Goal: Communication & Community: Share content

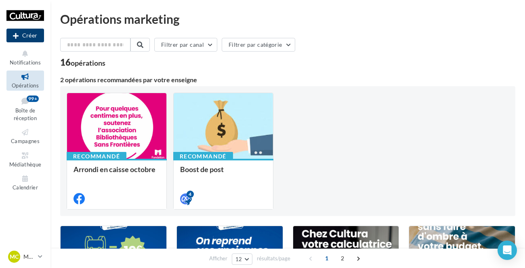
click at [36, 40] on button "Créer" at bounding box center [25, 36] width 38 height 14
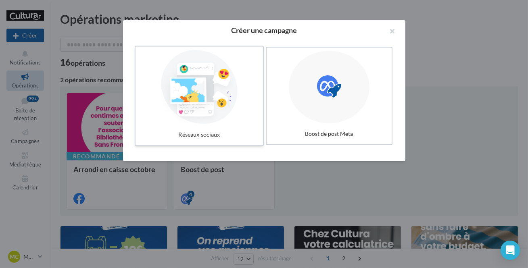
click at [227, 101] on div at bounding box center [199, 87] width 121 height 74
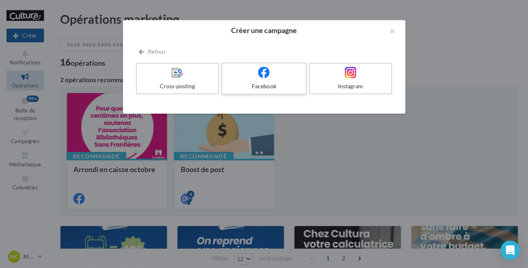
click at [253, 79] on div at bounding box center [264, 73] width 77 height 13
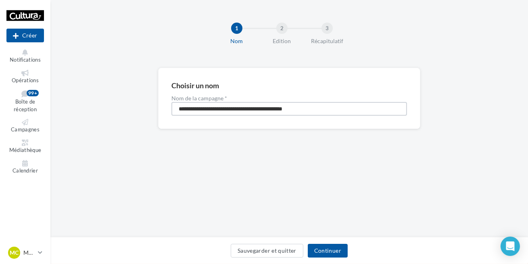
drag, startPoint x: 323, startPoint y: 110, endPoint x: 131, endPoint y: 100, distance: 192.4
click at [131, 100] on div "**********" at bounding box center [289, 111] width 478 height 87
drag, startPoint x: 209, startPoint y: 111, endPoint x: 157, endPoint y: 112, distance: 52.1
click at [157, 112] on div "Choisir un nom Nom de la campagne * ******** Sauvegarder et quitter Continuer" at bounding box center [289, 111] width 478 height 87
click at [180, 109] on input "********" at bounding box center [290, 109] width 236 height 14
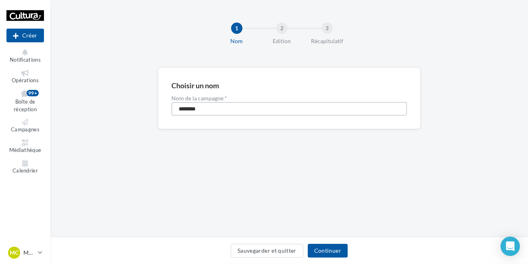
click at [183, 109] on input "********" at bounding box center [290, 109] width 236 height 14
drag, startPoint x: 211, startPoint y: 109, endPoint x: 169, endPoint y: 111, distance: 41.6
click at [169, 111] on div "Choisir un nom Nom de la campagne * ********" at bounding box center [289, 98] width 262 height 61
click at [278, 109] on input "********" at bounding box center [290, 109] width 236 height 14
type input "********"
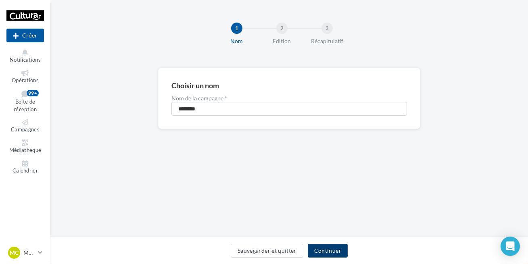
click at [324, 255] on button "Continuer" at bounding box center [328, 251] width 40 height 14
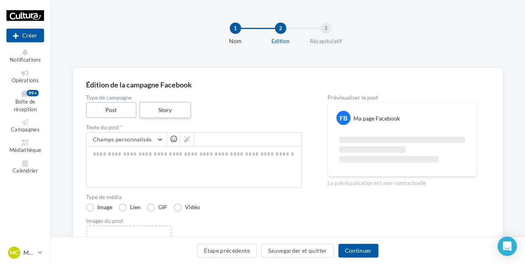
click at [175, 110] on label "Story" at bounding box center [165, 110] width 52 height 17
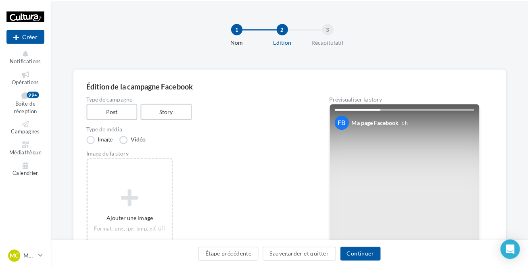
scroll to position [36, 0]
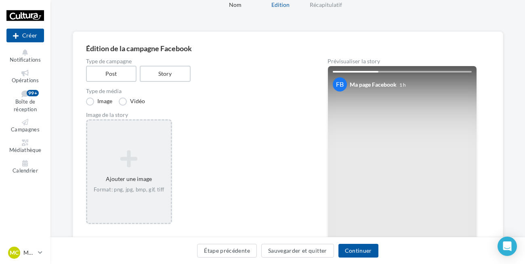
click at [146, 160] on icon at bounding box center [128, 158] width 77 height 19
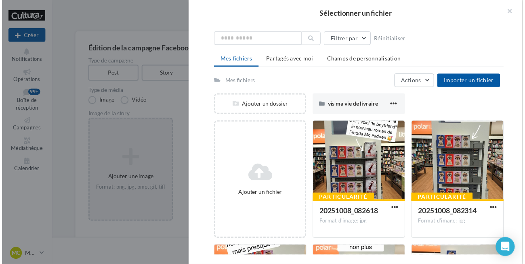
scroll to position [0, 0]
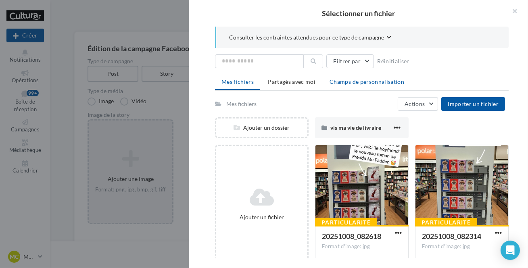
click at [360, 80] on span "Champs de personnalisation" at bounding box center [367, 81] width 75 height 7
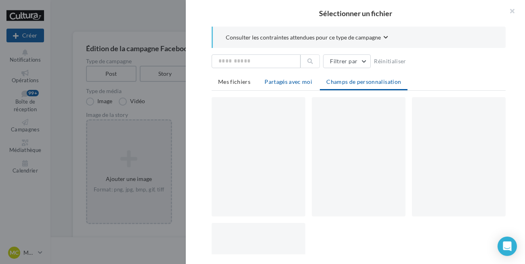
click at [279, 79] on span "Partagés avec moi" at bounding box center [288, 81] width 48 height 7
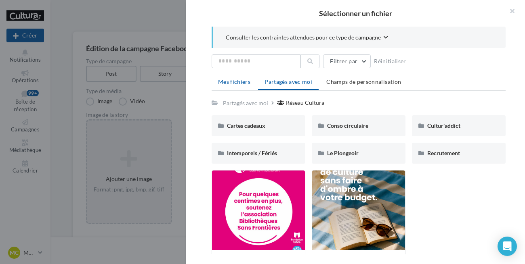
click at [242, 85] on li "Mes fichiers" at bounding box center [233, 82] width 45 height 15
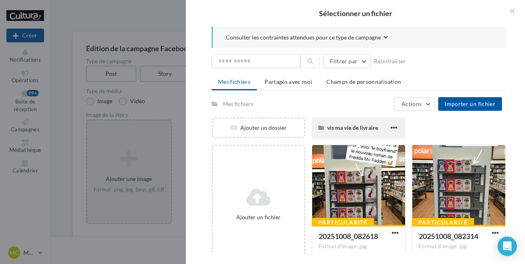
click at [337, 127] on span "vis ma vie de livraire" at bounding box center [352, 127] width 51 height 7
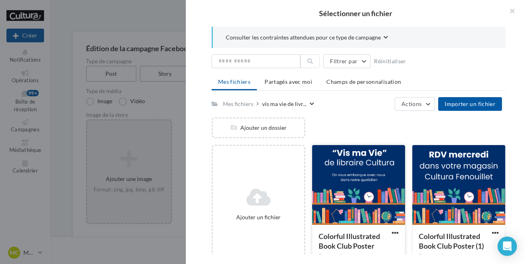
click at [355, 172] on div at bounding box center [358, 185] width 93 height 81
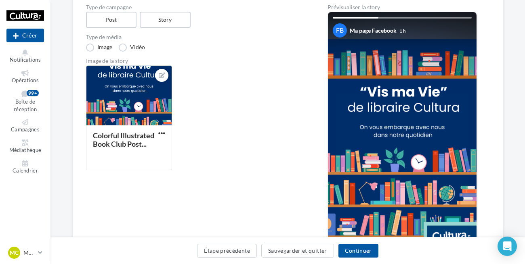
scroll to position [73, 0]
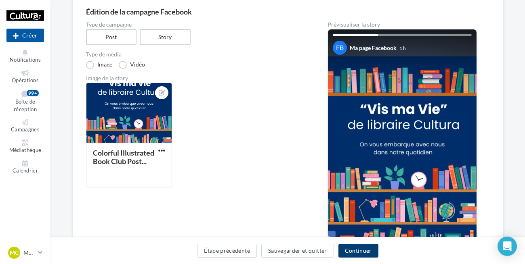
click at [367, 251] on button "Continuer" at bounding box center [358, 251] width 40 height 14
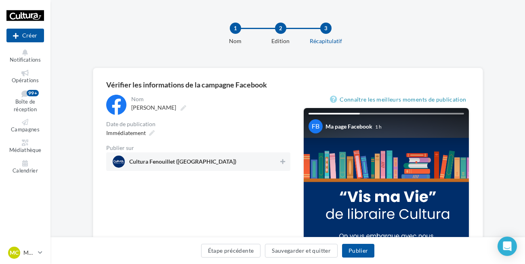
click at [229, 159] on span "Cultura Fenouillet ([GEOGRAPHIC_DATA])" at bounding box center [196, 162] width 166 height 12
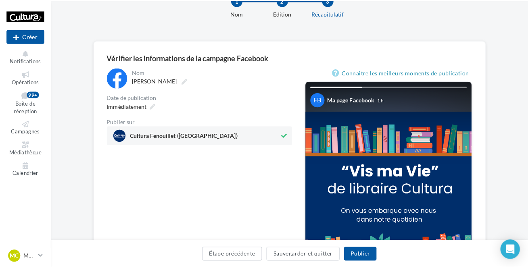
scroll to position [73, 0]
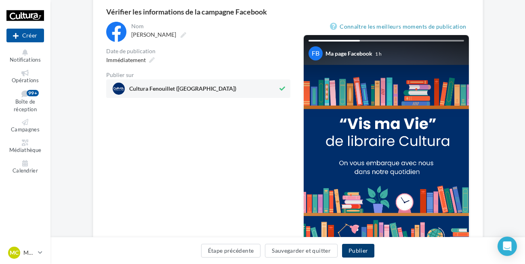
click at [351, 251] on button "Publier" at bounding box center [358, 251] width 32 height 14
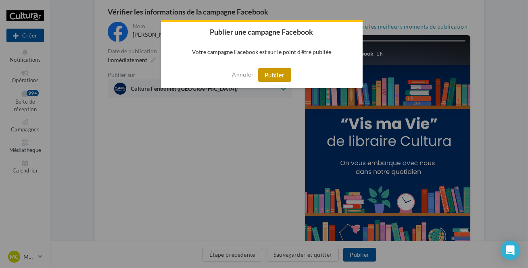
click at [266, 77] on button "Publier" at bounding box center [274, 75] width 33 height 14
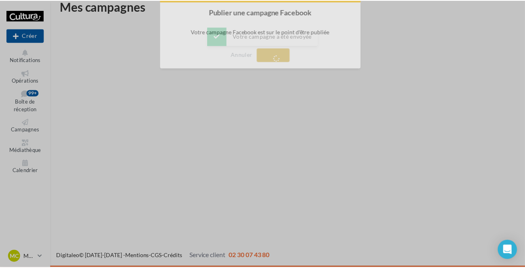
scroll to position [13, 0]
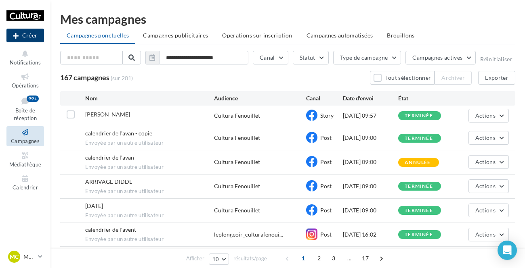
click at [24, 37] on button "Créer" at bounding box center [25, 36] width 38 height 14
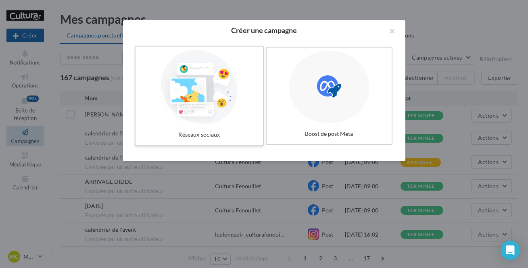
click at [174, 107] on div at bounding box center [199, 87] width 121 height 74
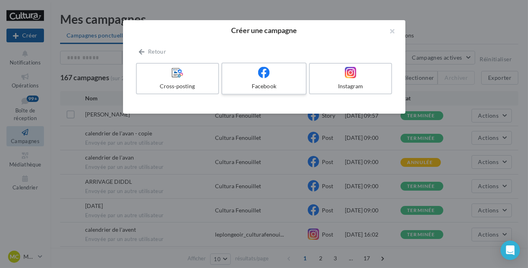
click at [274, 82] on div "Facebook" at bounding box center [264, 86] width 77 height 8
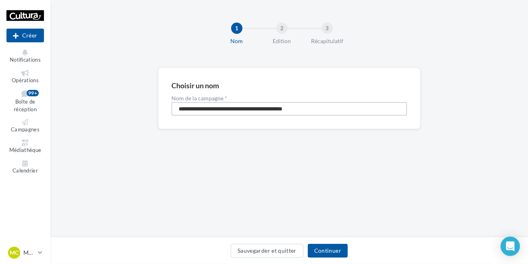
drag, startPoint x: 333, startPoint y: 109, endPoint x: 140, endPoint y: 123, distance: 193.8
click at [140, 123] on div "**********" at bounding box center [289, 111] width 478 height 87
paste input
type input "*********"
click at [343, 250] on button "Continuer" at bounding box center [328, 251] width 40 height 14
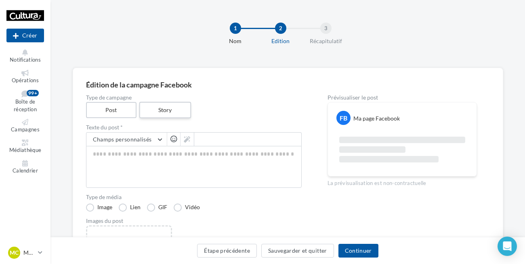
click at [161, 113] on label "Story" at bounding box center [165, 110] width 52 height 17
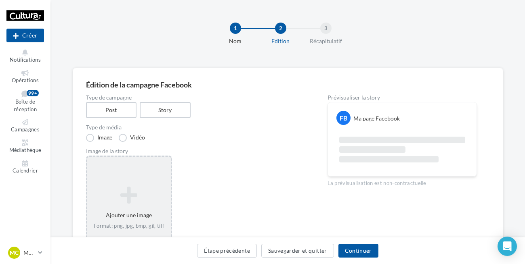
click at [140, 199] on icon at bounding box center [128, 195] width 77 height 19
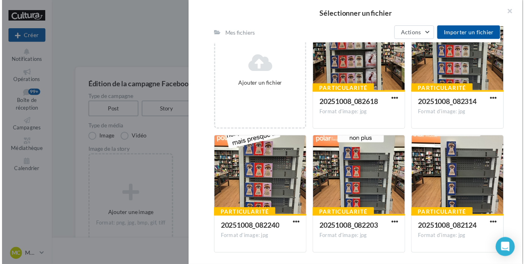
scroll to position [183, 0]
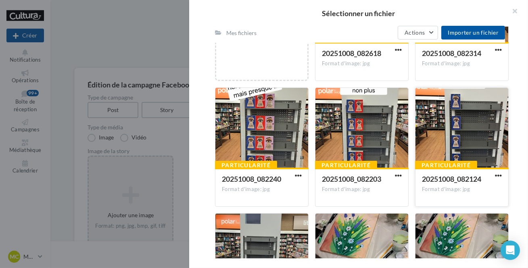
click at [476, 143] on div at bounding box center [462, 128] width 93 height 81
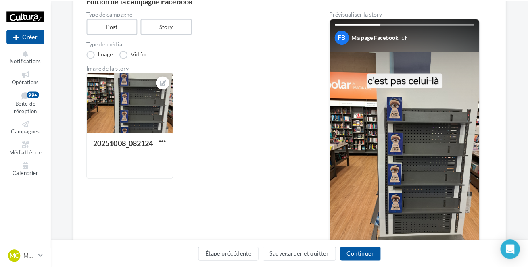
scroll to position [36, 0]
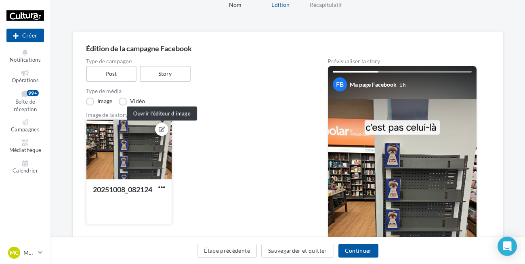
click at [162, 128] on icon at bounding box center [162, 130] width 6 height 6
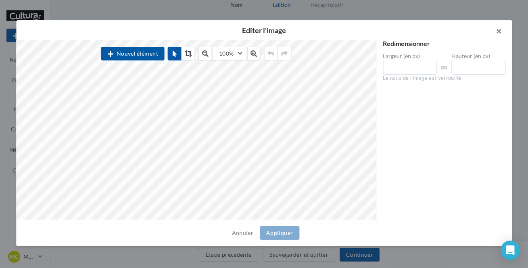
click at [499, 33] on button "button" at bounding box center [496, 32] width 32 height 24
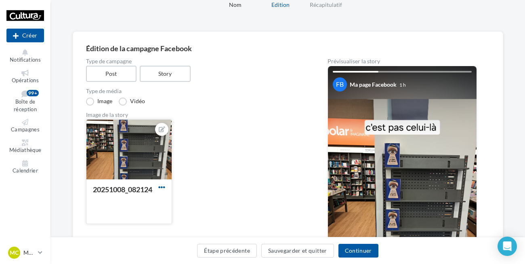
click at [162, 188] on span "button" at bounding box center [161, 187] width 7 height 7
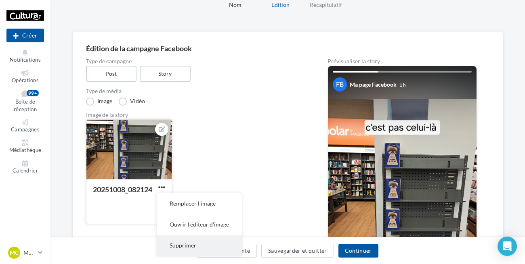
click at [193, 247] on button "Supprimer" at bounding box center [199, 245] width 85 height 21
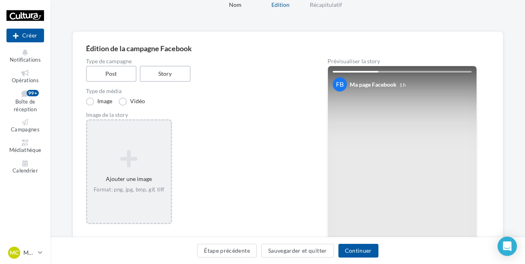
click at [146, 173] on div "Ajouter une image Format: png, jpg, bmp, gif, tiff" at bounding box center [129, 172] width 84 height 52
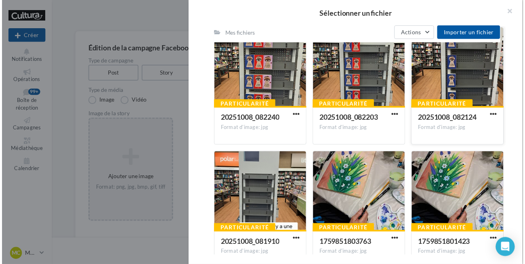
scroll to position [247, 0]
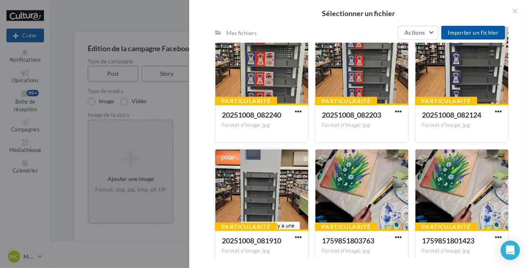
click at [272, 190] on div at bounding box center [262, 190] width 93 height 81
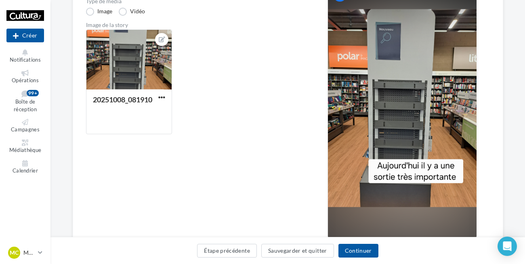
scroll to position [110, 0]
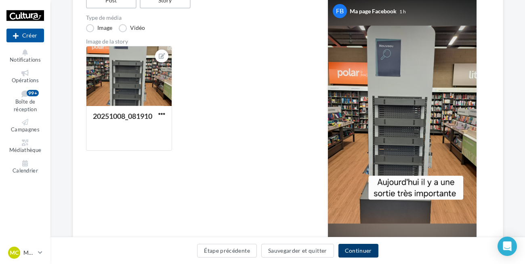
click at [367, 251] on button "Continuer" at bounding box center [358, 251] width 40 height 14
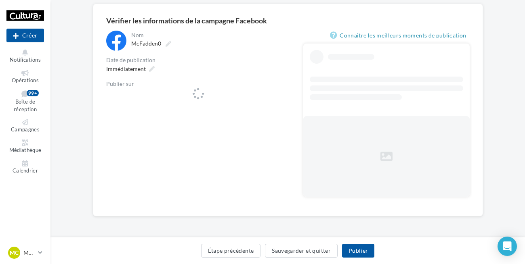
scroll to position [64, 0]
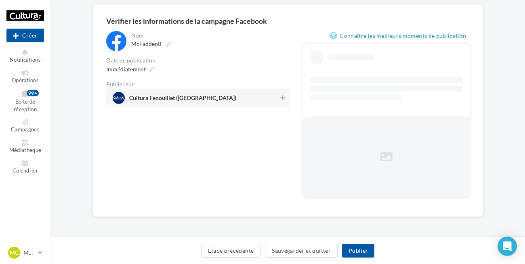
click at [210, 98] on span "Cultura Fenouillet (Fenouillet)" at bounding box center [196, 98] width 166 height 12
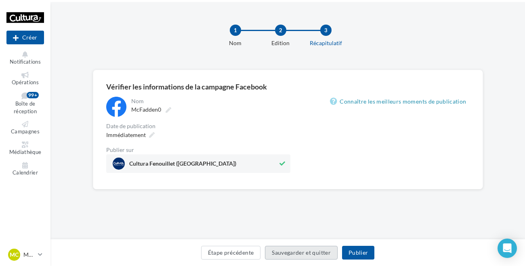
scroll to position [0, 0]
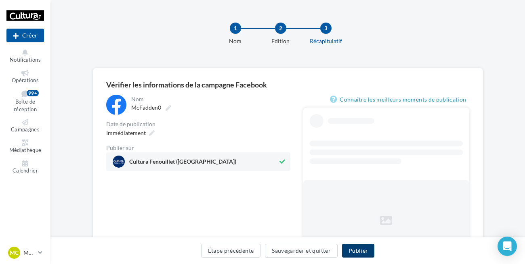
click at [361, 246] on button "Publier" at bounding box center [358, 251] width 32 height 14
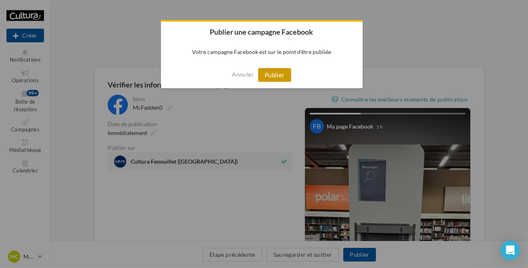
click at [282, 72] on button "Publier" at bounding box center [274, 75] width 33 height 14
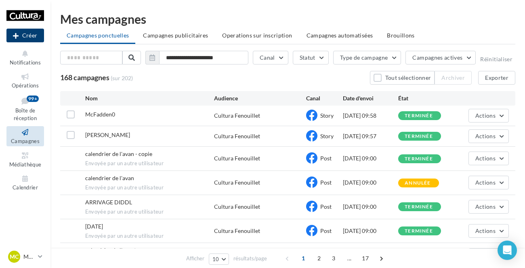
click at [18, 36] on icon at bounding box center [16, 36] width 6 height 0
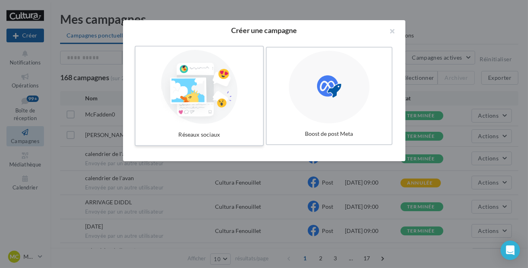
click at [230, 116] on div at bounding box center [199, 87] width 121 height 74
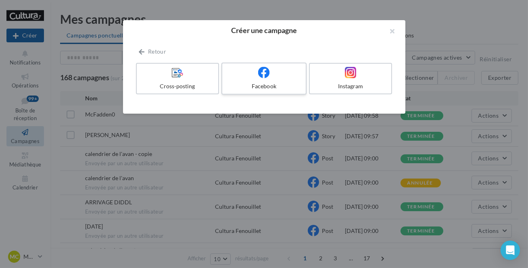
click at [278, 91] on label "Facebook" at bounding box center [264, 79] width 85 height 32
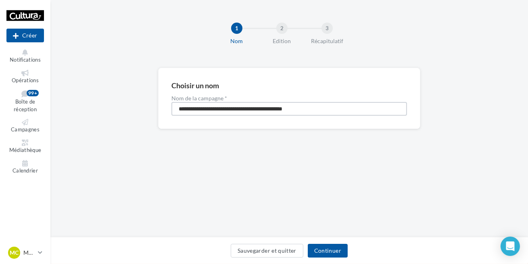
drag, startPoint x: 325, startPoint y: 111, endPoint x: 104, endPoint y: 108, distance: 221.2
click at [104, 108] on div "**********" at bounding box center [289, 111] width 478 height 87
paste input
type input "*********"
click at [324, 246] on button "Continuer" at bounding box center [328, 251] width 40 height 14
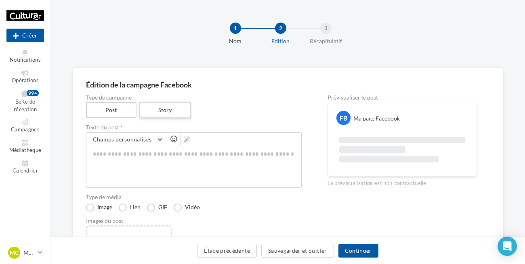
click at [189, 109] on label "Story" at bounding box center [165, 110] width 52 height 17
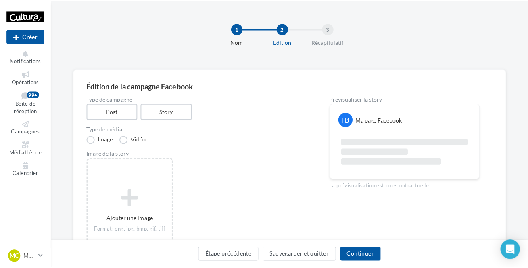
scroll to position [36, 0]
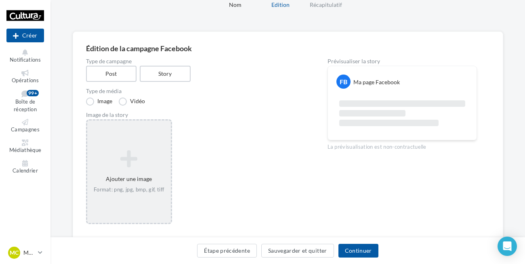
click at [129, 163] on icon at bounding box center [128, 158] width 77 height 19
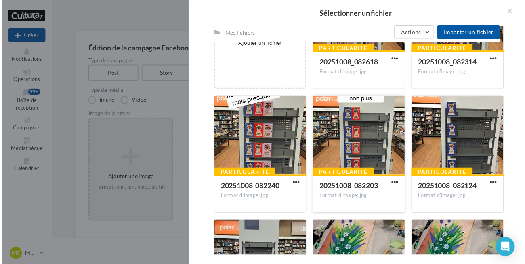
scroll to position [211, 0]
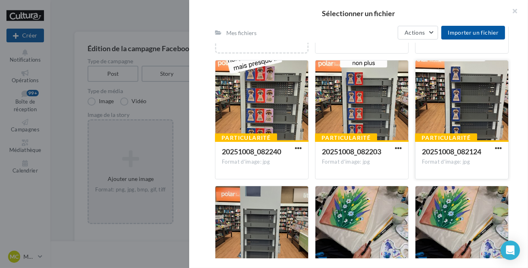
click at [467, 101] on div at bounding box center [462, 101] width 93 height 81
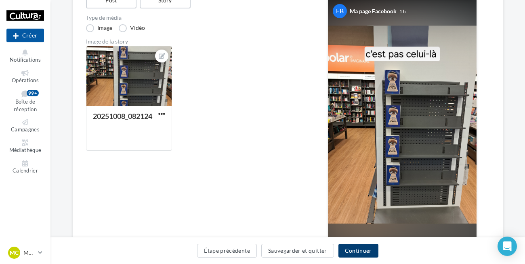
click at [358, 250] on button "Continuer" at bounding box center [358, 251] width 40 height 14
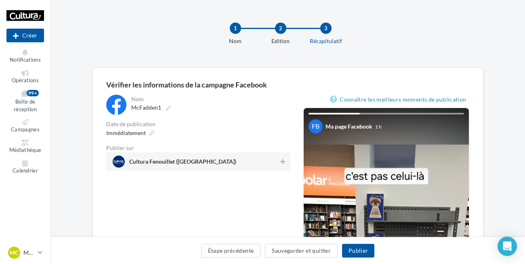
click at [235, 163] on span "Cultura Fenouillet ([GEOGRAPHIC_DATA])" at bounding box center [196, 162] width 166 height 12
click at [360, 254] on button "Publier" at bounding box center [358, 251] width 32 height 14
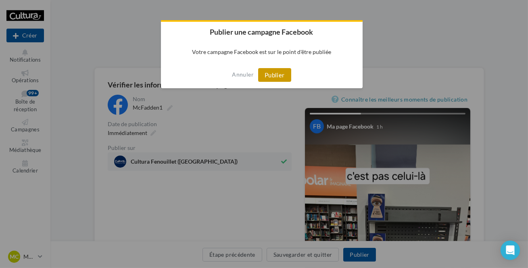
click at [276, 74] on button "Publier" at bounding box center [274, 75] width 33 height 14
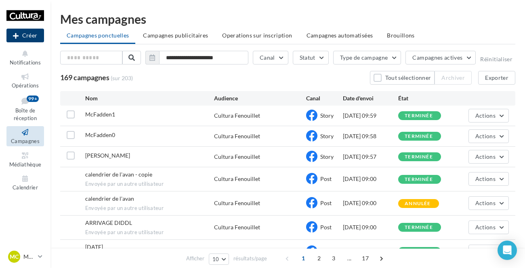
click at [30, 35] on button "Créer" at bounding box center [25, 36] width 38 height 14
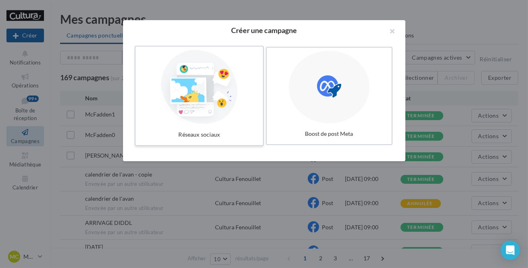
click at [230, 116] on div at bounding box center [199, 87] width 121 height 74
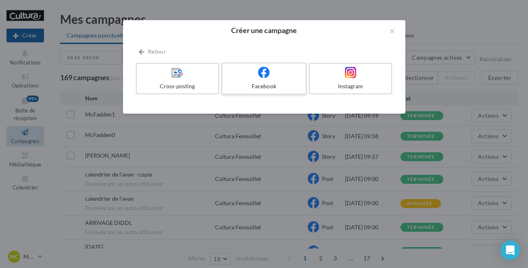
click at [247, 84] on div "Facebook" at bounding box center [264, 86] width 77 height 8
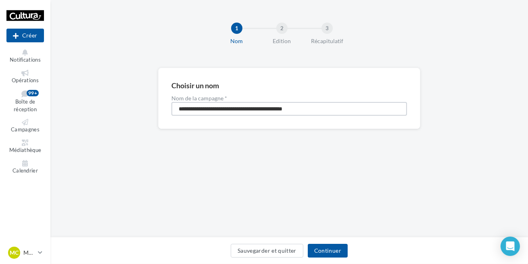
drag, startPoint x: 320, startPoint y: 111, endPoint x: 160, endPoint y: 111, distance: 160.2
click at [160, 111] on div "**********" at bounding box center [289, 98] width 262 height 61
paste input
type input "*********"
click at [320, 251] on button "Continuer" at bounding box center [328, 251] width 40 height 14
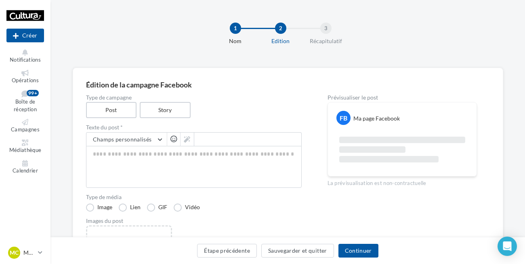
scroll to position [36, 0]
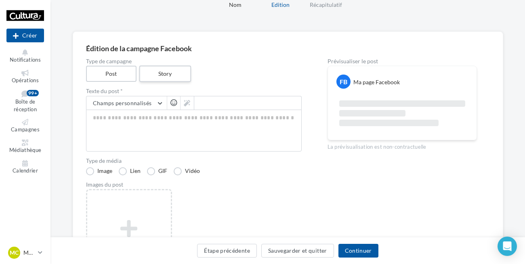
click at [154, 66] on label "Story" at bounding box center [165, 74] width 52 height 17
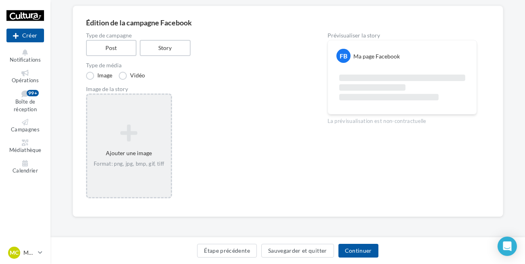
click at [150, 159] on div "Ajouter une image Format: png, jpg, bmp, gif, tiff" at bounding box center [129, 146] width 84 height 52
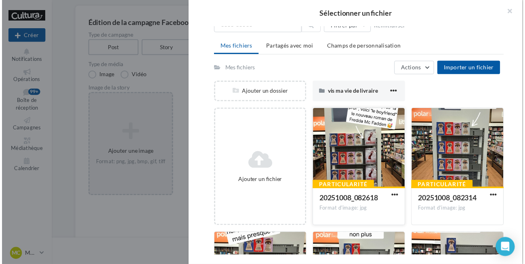
scroll to position [110, 0]
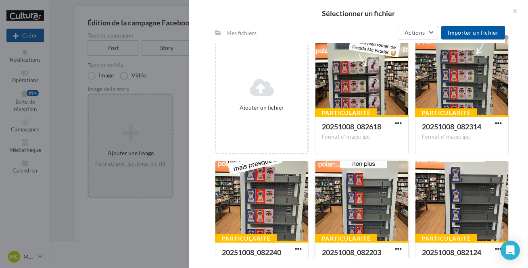
click at [358, 186] on div at bounding box center [362, 201] width 93 height 81
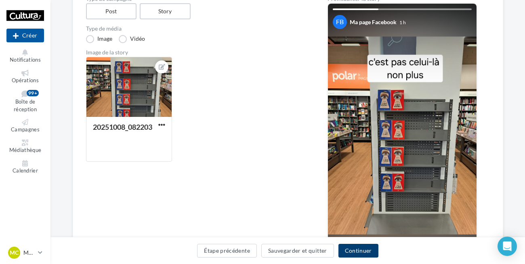
click at [370, 254] on button "Continuer" at bounding box center [358, 251] width 40 height 14
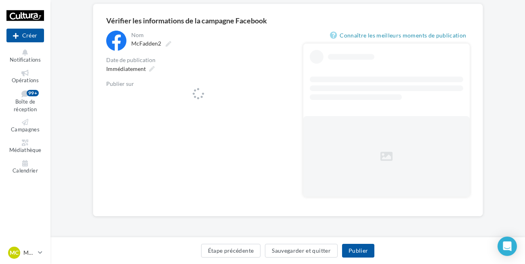
scroll to position [64, 0]
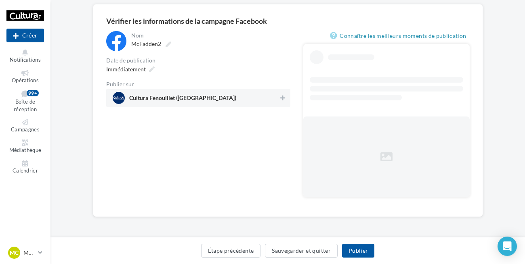
click at [253, 105] on div "Cultura Fenouillet (Fenouillet)" at bounding box center [198, 98] width 184 height 19
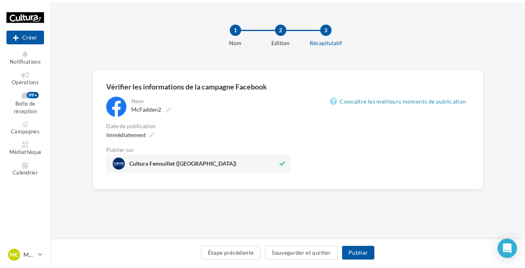
scroll to position [0, 0]
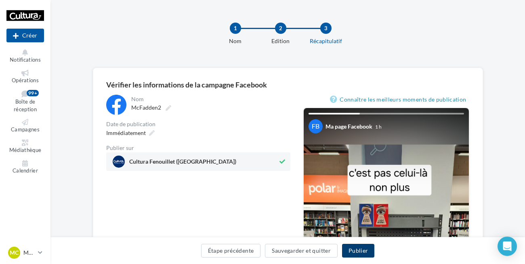
click at [367, 252] on button "Publier" at bounding box center [358, 251] width 32 height 14
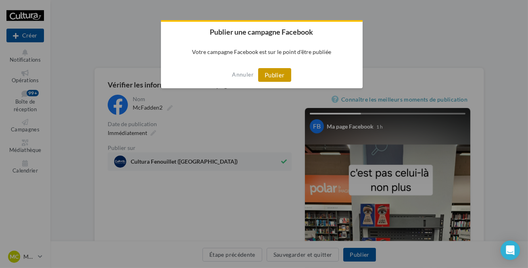
click at [285, 76] on button "Publier" at bounding box center [274, 75] width 33 height 14
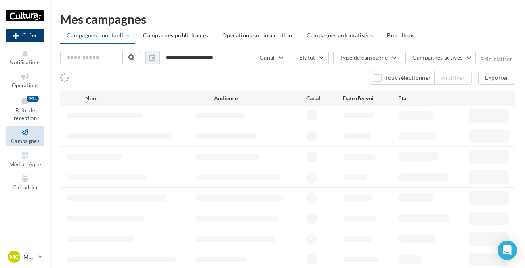
click at [26, 33] on button "Créer" at bounding box center [25, 36] width 38 height 14
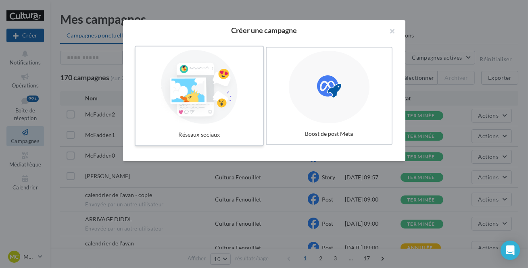
click at [206, 115] on div at bounding box center [199, 87] width 121 height 74
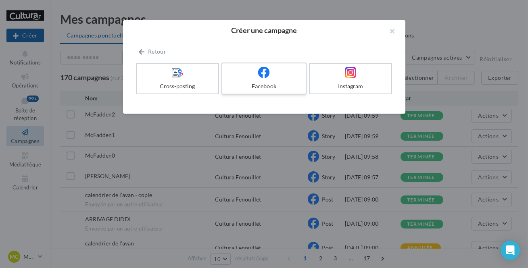
click at [254, 83] on div "Facebook" at bounding box center [264, 86] width 77 height 8
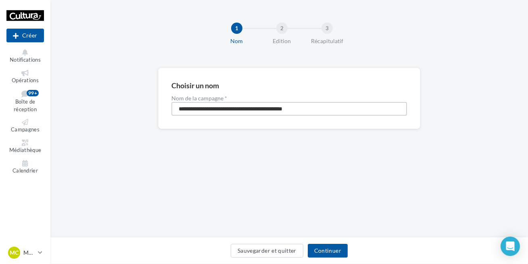
drag, startPoint x: 216, startPoint y: 107, endPoint x: 125, endPoint y: 102, distance: 91.3
click at [125, 103] on div "**********" at bounding box center [289, 111] width 478 height 87
paste input
type input "*********"
click at [342, 252] on button "Continuer" at bounding box center [328, 251] width 40 height 14
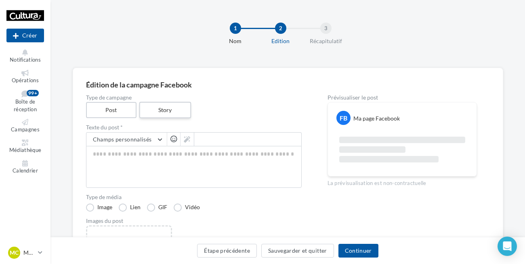
click at [161, 110] on label "Story" at bounding box center [165, 110] width 52 height 17
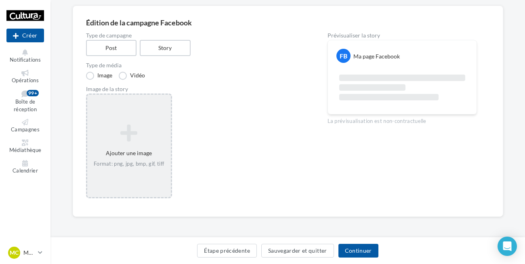
click at [148, 161] on div "Format: png, jpg, bmp, gif, tiff" at bounding box center [128, 164] width 77 height 7
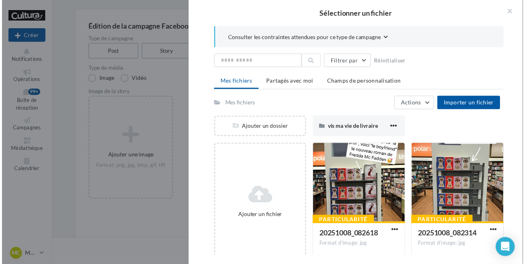
scroll to position [62, 0]
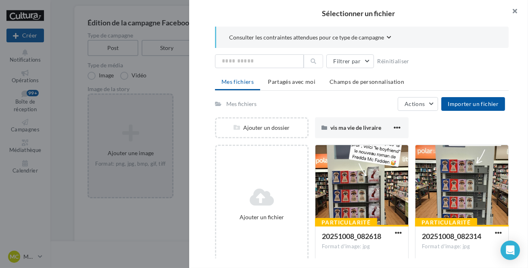
click at [517, 16] on button "button" at bounding box center [512, 12] width 32 height 24
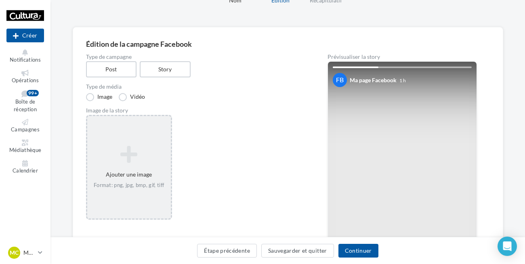
scroll to position [0, 0]
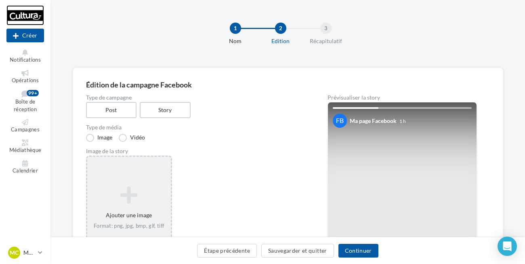
click at [31, 15] on div at bounding box center [25, 15] width 38 height 20
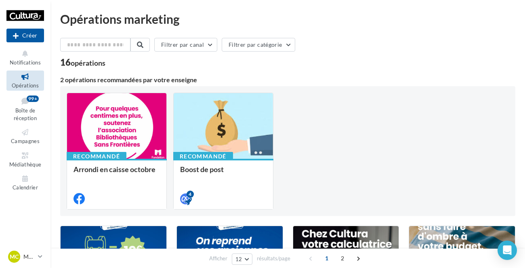
click at [24, 79] on icon at bounding box center [25, 76] width 33 height 9
click at [31, 80] on icon at bounding box center [25, 76] width 33 height 9
click at [23, 58] on icon at bounding box center [25, 53] width 33 height 9
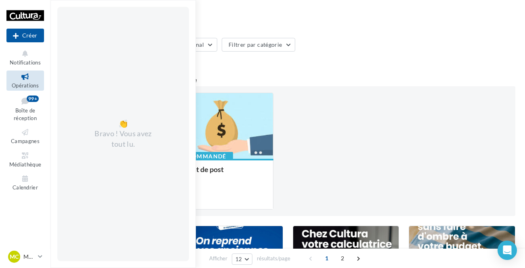
click at [20, 82] on span "Opérations" at bounding box center [25, 85] width 27 height 6
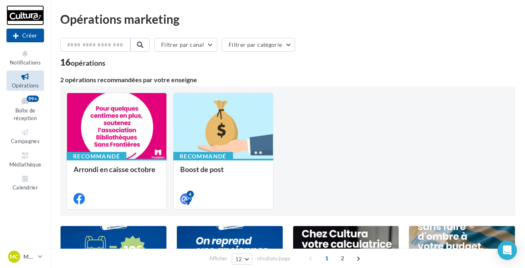
click at [32, 13] on div at bounding box center [25, 15] width 38 height 20
click at [32, 135] on icon at bounding box center [25, 132] width 33 height 9
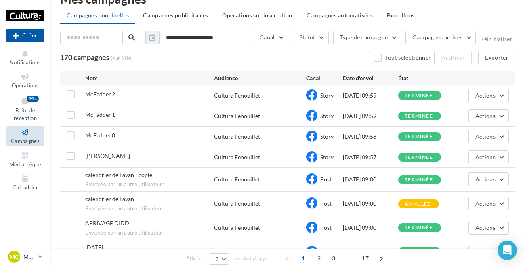
scroll to position [36, 0]
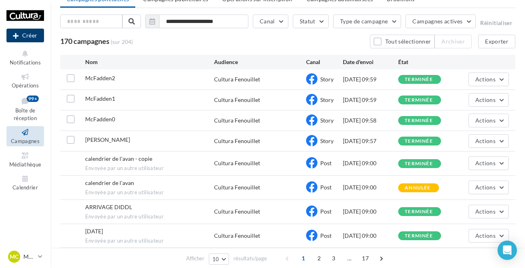
click at [29, 38] on button "Créer" at bounding box center [25, 36] width 38 height 14
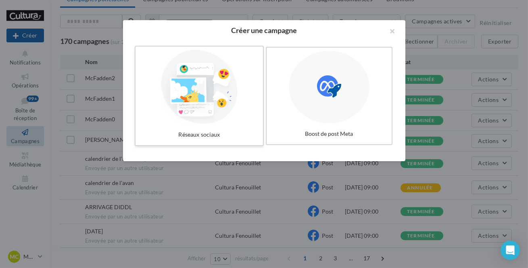
click at [186, 109] on div at bounding box center [199, 87] width 121 height 74
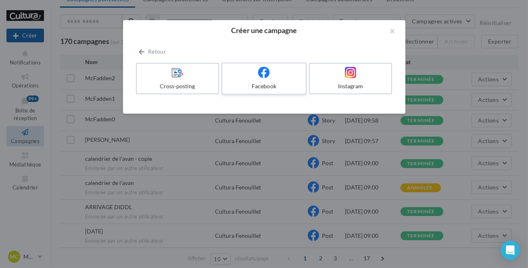
click at [262, 73] on icon at bounding box center [264, 73] width 12 height 12
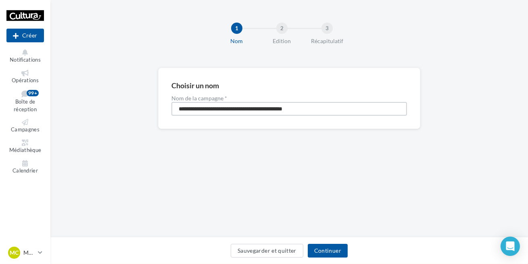
drag, startPoint x: 297, startPoint y: 109, endPoint x: 145, endPoint y: 113, distance: 151.4
click at [145, 113] on div "**********" at bounding box center [289, 111] width 478 height 87
paste input
type input "*********"
click at [324, 251] on button "Continuer" at bounding box center [328, 251] width 40 height 14
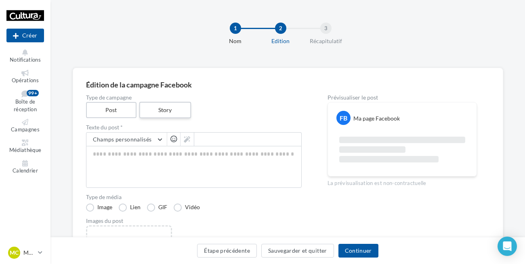
click at [162, 110] on label "Story" at bounding box center [165, 110] width 52 height 17
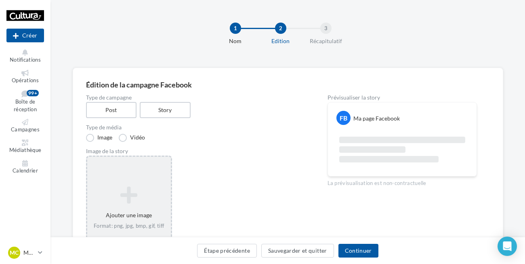
click at [136, 190] on icon at bounding box center [128, 195] width 77 height 19
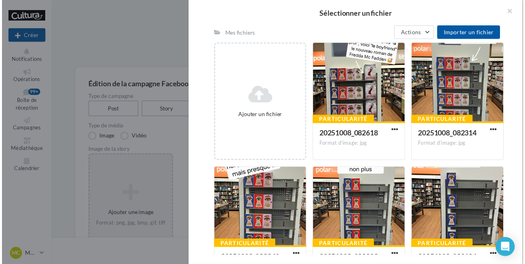
scroll to position [110, 0]
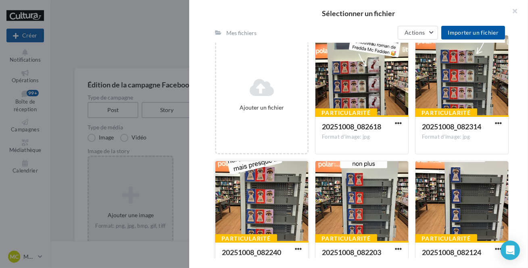
click at [264, 203] on div at bounding box center [262, 201] width 93 height 81
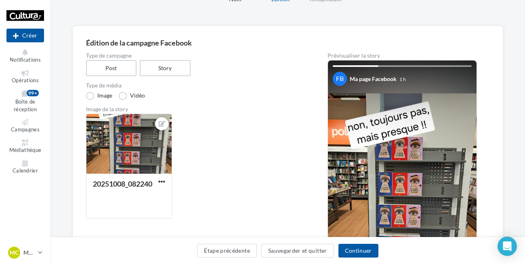
scroll to position [73, 0]
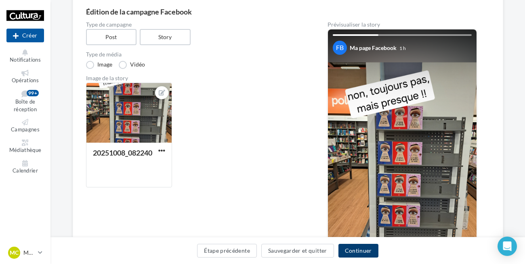
click at [358, 251] on button "Continuer" at bounding box center [358, 251] width 40 height 14
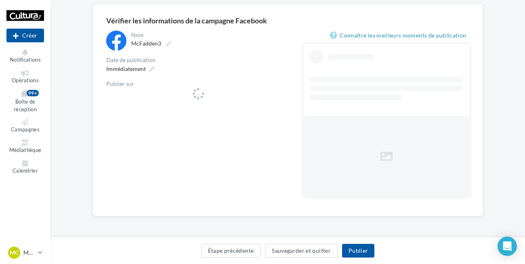
scroll to position [64, 0]
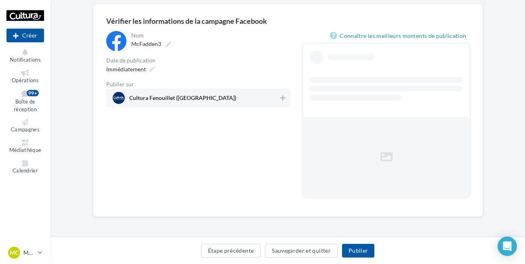
click at [164, 95] on span "Cultura Fenouillet ([GEOGRAPHIC_DATA])" at bounding box center [196, 98] width 166 height 12
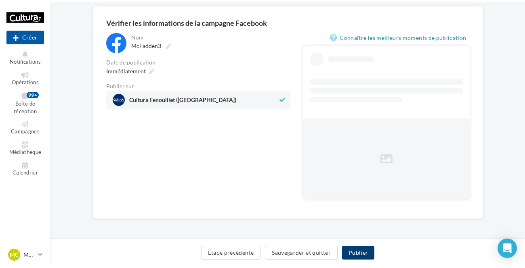
scroll to position [0, 0]
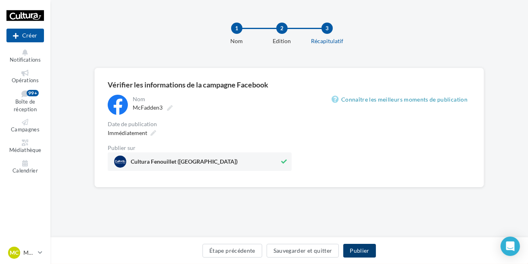
click at [369, 247] on button "Publier" at bounding box center [359, 251] width 32 height 14
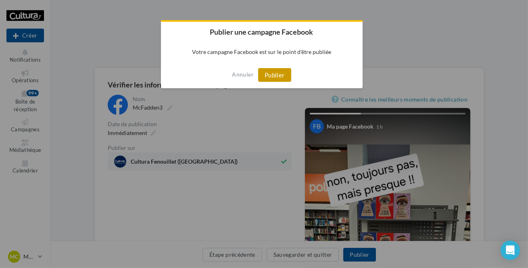
click at [274, 74] on button "Publier" at bounding box center [274, 75] width 33 height 14
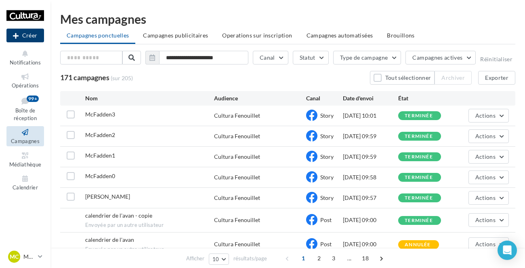
click at [30, 38] on button "Créer" at bounding box center [25, 36] width 38 height 14
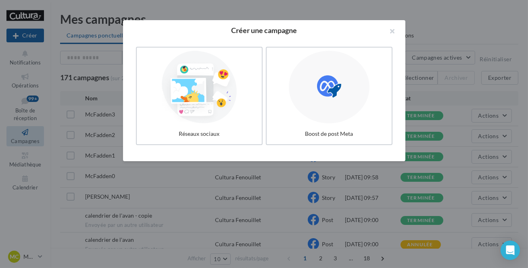
click at [116, 77] on div at bounding box center [264, 134] width 528 height 268
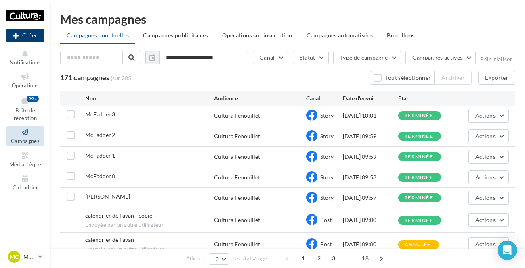
click at [24, 35] on button "Créer" at bounding box center [25, 36] width 38 height 14
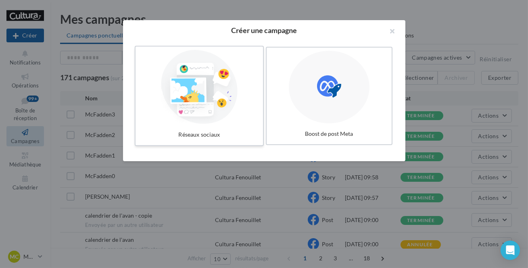
click at [185, 121] on div at bounding box center [199, 87] width 121 height 74
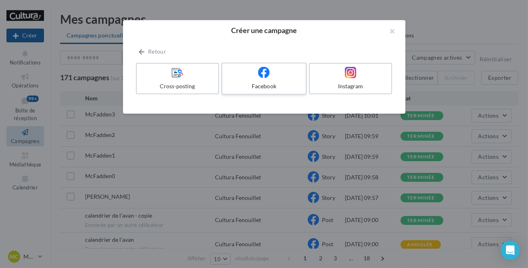
click at [272, 76] on div at bounding box center [264, 73] width 77 height 13
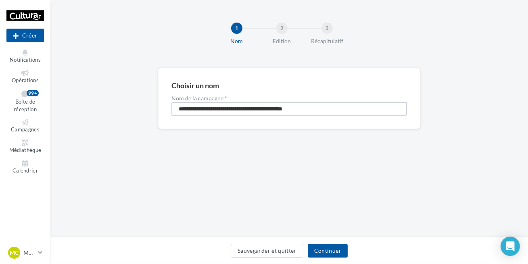
drag, startPoint x: 317, startPoint y: 113, endPoint x: 155, endPoint y: 113, distance: 162.2
click at [155, 113] on div "**********" at bounding box center [289, 111] width 478 height 87
paste input
type input "*********"
click at [333, 252] on button "Continuer" at bounding box center [328, 251] width 40 height 14
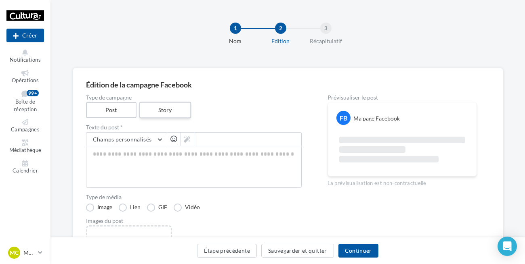
click at [163, 109] on label "Story" at bounding box center [165, 110] width 52 height 17
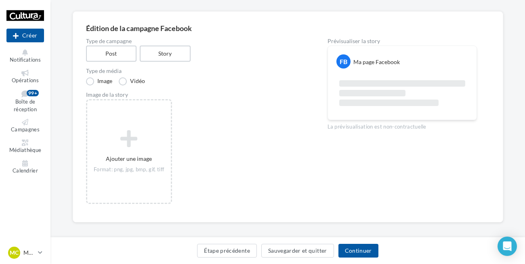
scroll to position [62, 0]
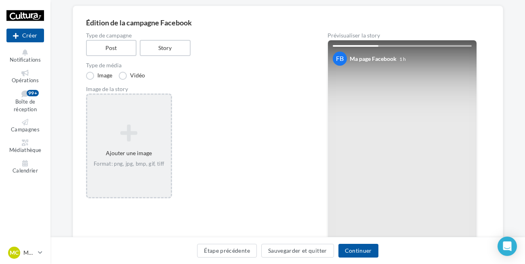
click at [129, 135] on icon at bounding box center [128, 132] width 77 height 19
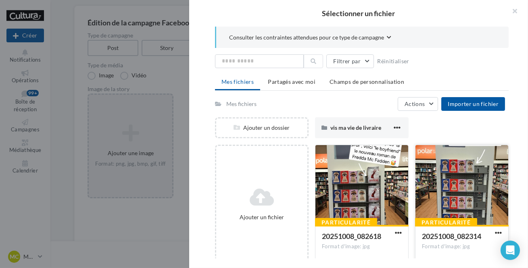
click at [464, 183] on div at bounding box center [462, 185] width 93 height 81
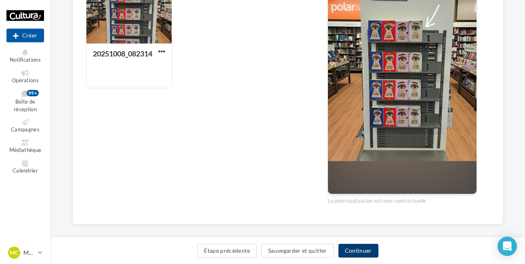
click at [362, 254] on button "Continuer" at bounding box center [358, 251] width 40 height 14
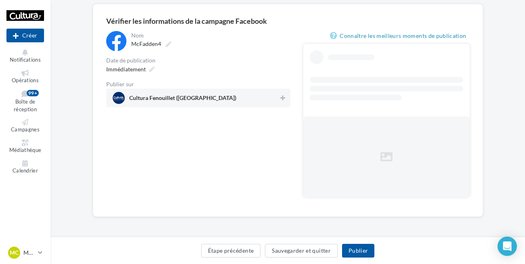
click at [239, 97] on span "Cultura Fenouillet (Fenouillet)" at bounding box center [196, 98] width 166 height 12
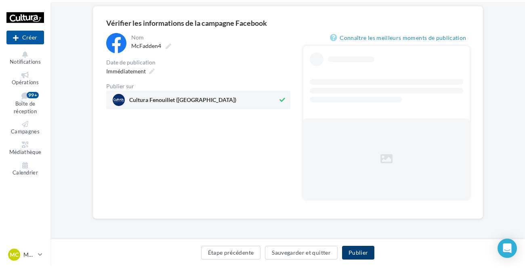
scroll to position [0, 0]
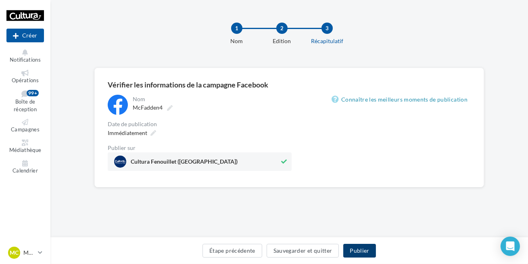
click at [367, 254] on button "Publier" at bounding box center [359, 251] width 32 height 14
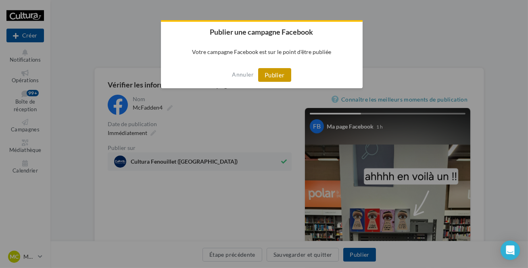
click at [280, 77] on button "Publier" at bounding box center [274, 75] width 33 height 14
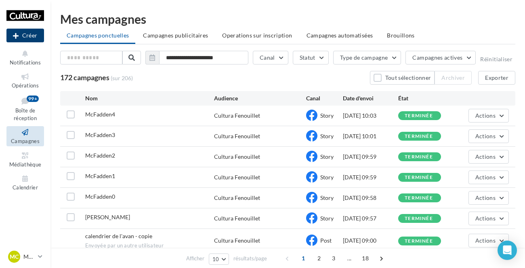
click at [30, 37] on button "Créer" at bounding box center [25, 36] width 38 height 14
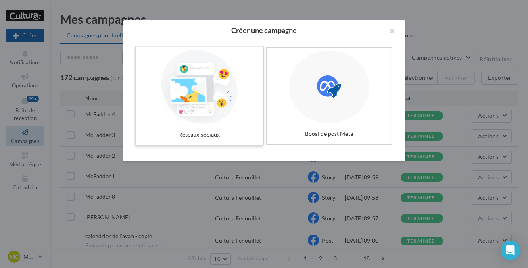
click at [210, 109] on div at bounding box center [199, 87] width 121 height 74
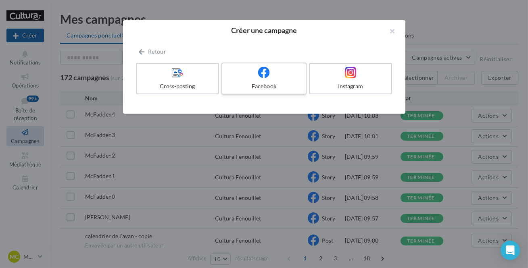
click at [262, 80] on label "Facebook" at bounding box center [264, 79] width 85 height 32
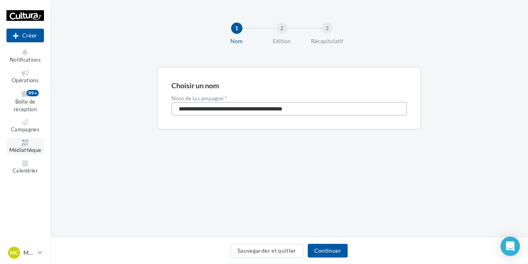
drag, startPoint x: 160, startPoint y: 126, endPoint x: 19, endPoint y: 145, distance: 143.0
click at [17, 146] on div "Nouvelle campagne Créer Notifications Opérations Boîte de réception 99+ Campagn…" at bounding box center [264, 132] width 528 height 264
paste input
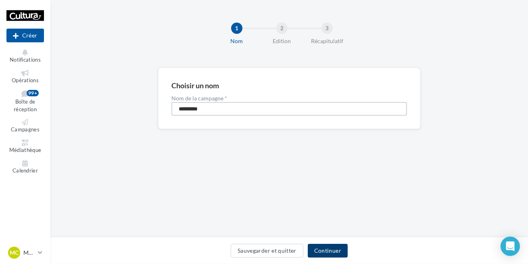
type input "*********"
click at [333, 257] on button "Continuer" at bounding box center [328, 251] width 40 height 14
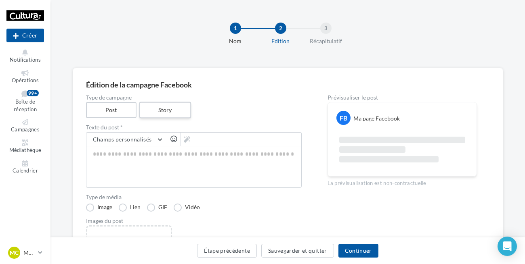
click at [153, 112] on label "Story" at bounding box center [165, 110] width 52 height 17
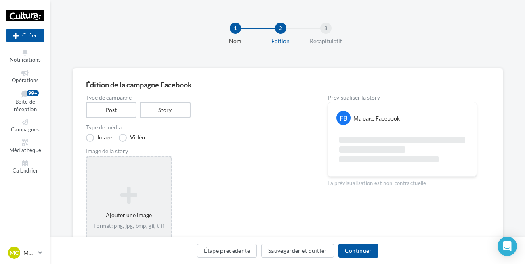
click at [130, 205] on div "Ajouter une image Format: png, jpg, bmp, gif, tiff" at bounding box center [129, 208] width 84 height 52
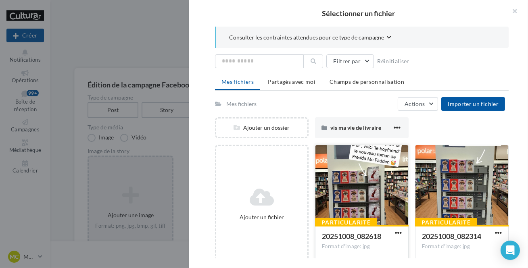
click at [367, 182] on div at bounding box center [362, 185] width 93 height 81
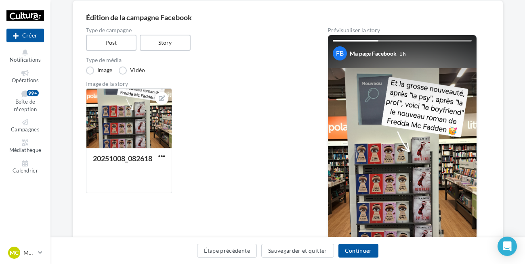
scroll to position [73, 0]
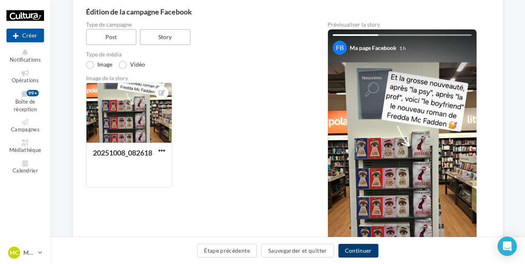
click at [356, 253] on button "Continuer" at bounding box center [358, 251] width 40 height 14
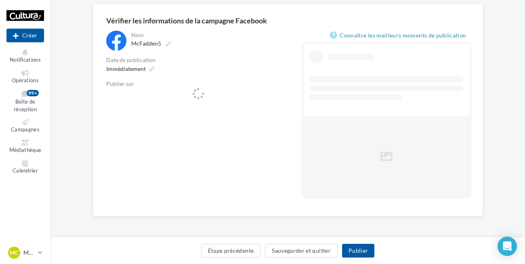
scroll to position [64, 0]
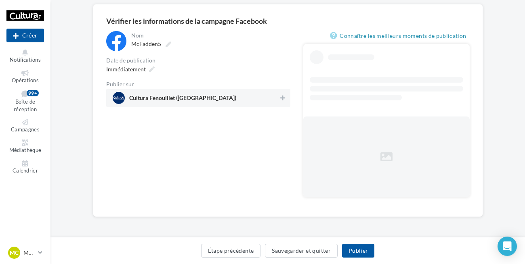
click at [224, 101] on span "Cultura Fenouillet ([GEOGRAPHIC_DATA])" at bounding box center [196, 98] width 166 height 12
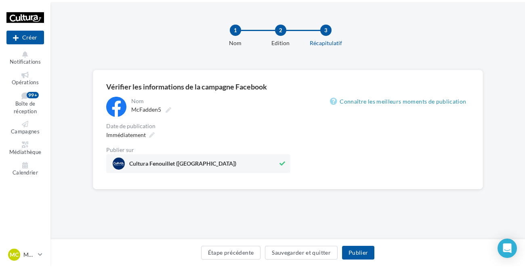
scroll to position [0, 0]
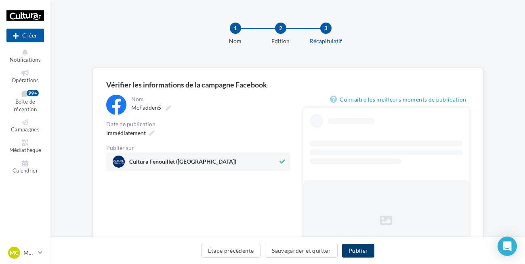
click at [364, 250] on button "Publier" at bounding box center [358, 251] width 32 height 14
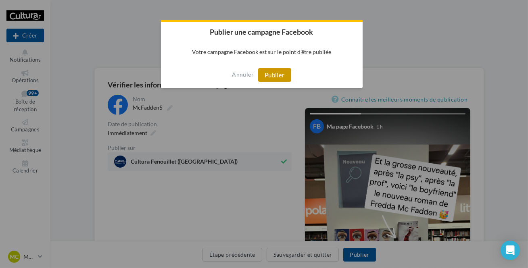
click at [273, 77] on button "Publier" at bounding box center [274, 75] width 33 height 14
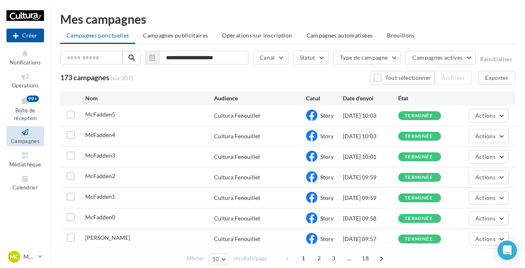
click at [240, 80] on div "173 campagnes (sur 207) Tout sélectionner Archiver Exporter" at bounding box center [287, 78] width 455 height 14
